Goal: Task Accomplishment & Management: Use online tool/utility

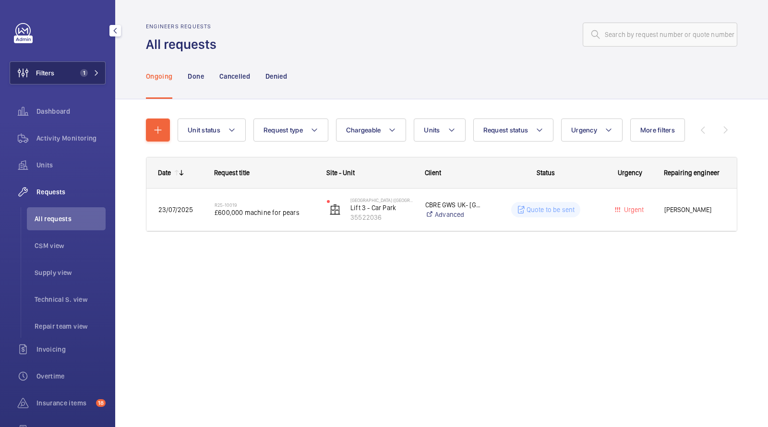
click at [68, 68] on button "Filters 1" at bounding box center [58, 72] width 96 height 23
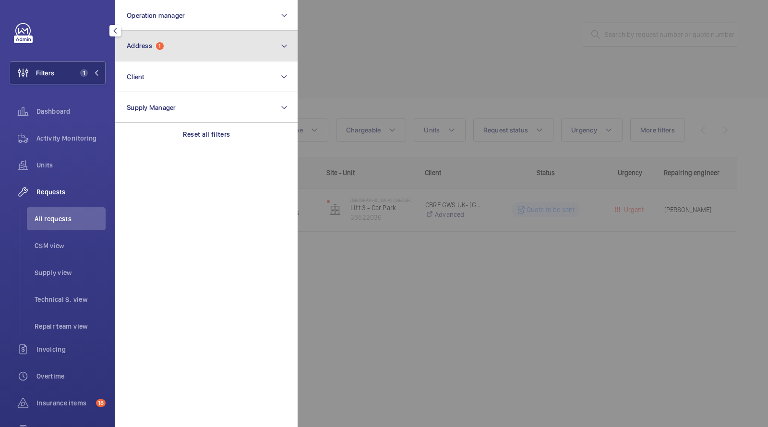
click at [194, 50] on button "Address 1" at bounding box center [206, 46] width 182 height 31
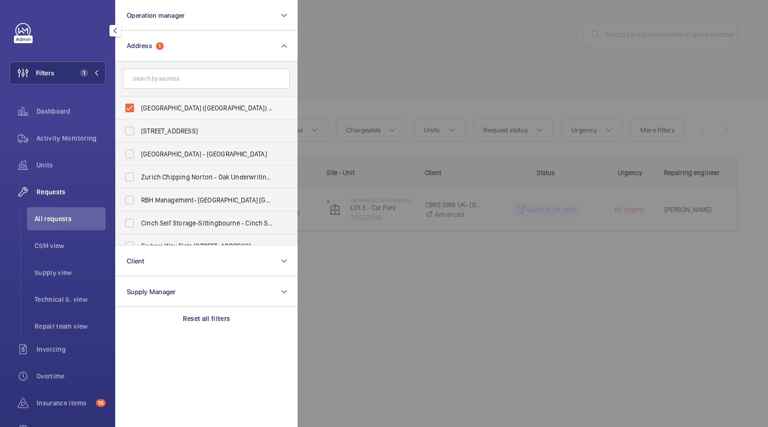
click at [207, 109] on span "[GEOGRAPHIC_DATA] ([GEOGRAPHIC_DATA]) - [STREET_ADDRESS]" at bounding box center [207, 108] width 132 height 10
click at [139, 109] on input "Royal Free Hospital (Pears Building) - The Pears Building, Pond St, LONDON NW3 …" at bounding box center [129, 107] width 19 height 19
checkbox input "false"
click at [204, 86] on input "text" at bounding box center [206, 79] width 167 height 20
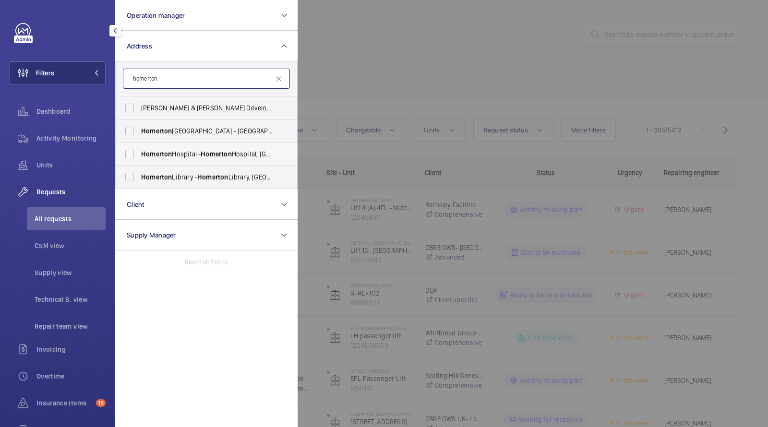
type input "homerton"
click at [193, 158] on span "Homerton Hospital - Homerton Hospital, LONDON E9 6BU" at bounding box center [207, 154] width 132 height 10
click at [139, 158] on input "Homerton Hospital - Homerton Hospital, LONDON E9 6BU" at bounding box center [129, 154] width 19 height 19
checkbox input "true"
click at [400, 55] on div at bounding box center [682, 213] width 768 height 427
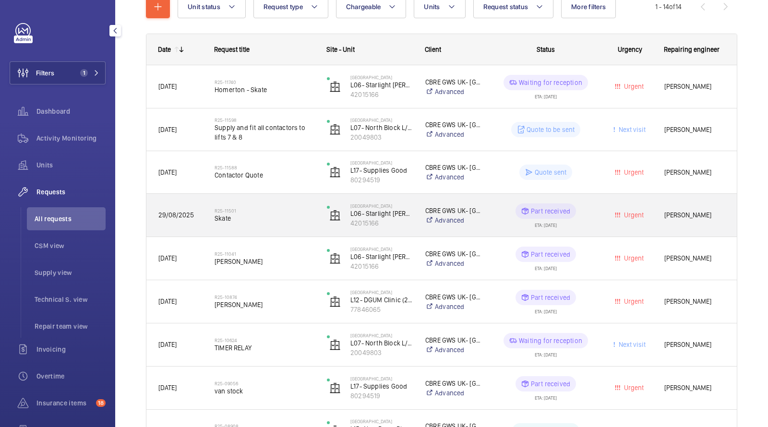
scroll to position [125, 0]
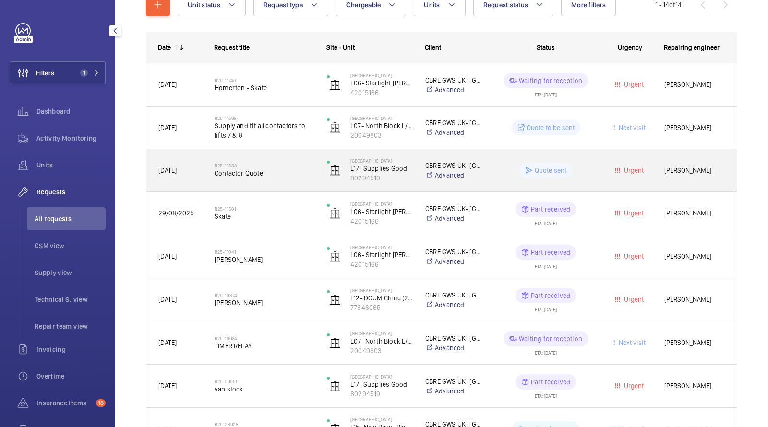
click at [277, 174] on span "Contactor Quote" at bounding box center [265, 174] width 100 height 10
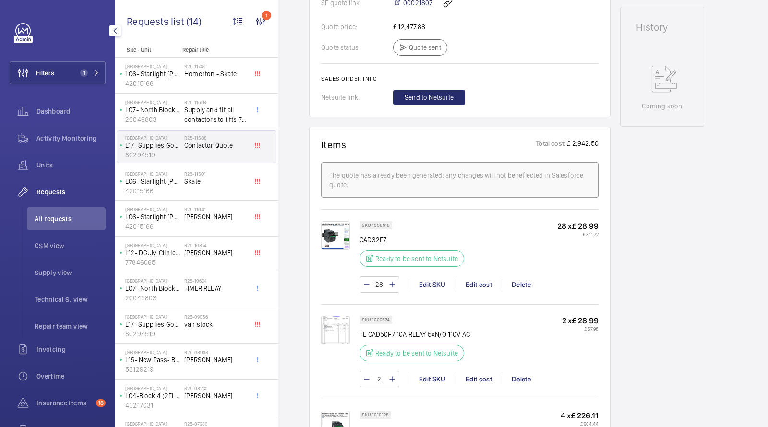
scroll to position [255, 0]
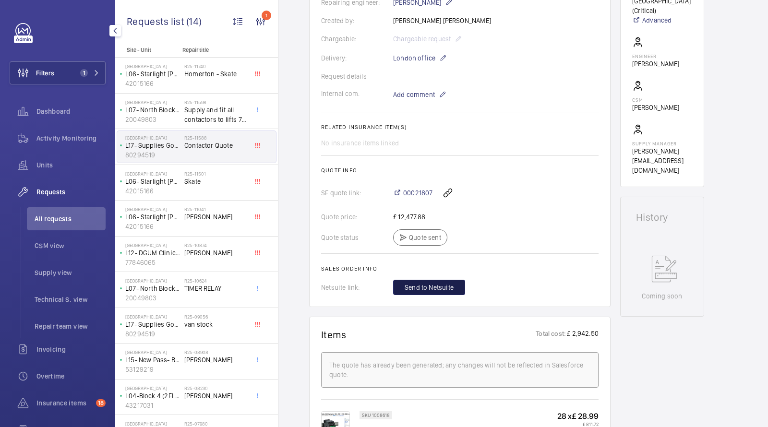
click at [419, 292] on span "Send to Netsuite" at bounding box center [429, 288] width 49 height 10
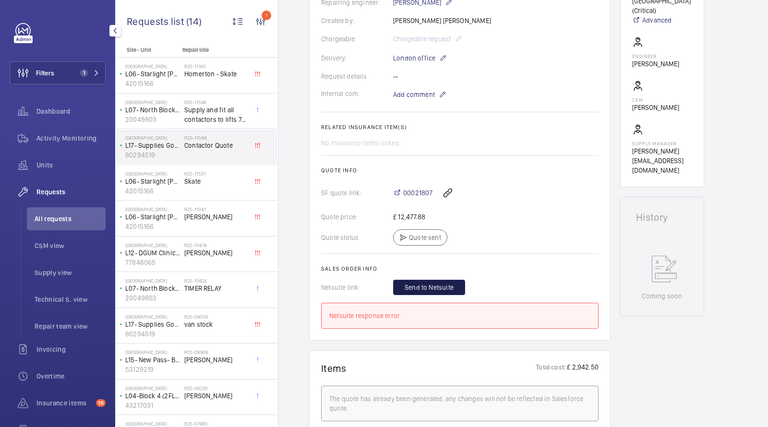
click at [416, 290] on span "Send to Netsuite" at bounding box center [429, 288] width 49 height 10
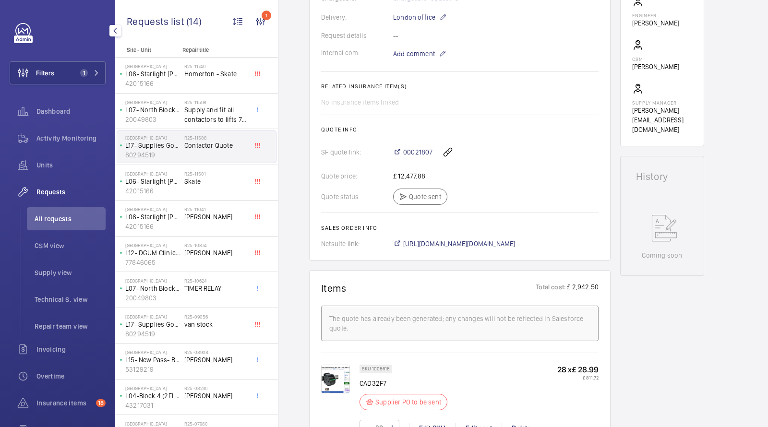
scroll to position [296, 0]
click at [423, 244] on span "https://6461500.app.netsuite.com/app/accounting/transactions/salesord.nl?id=298…" at bounding box center [459, 243] width 112 height 10
